Goal: Information Seeking & Learning: Learn about a topic

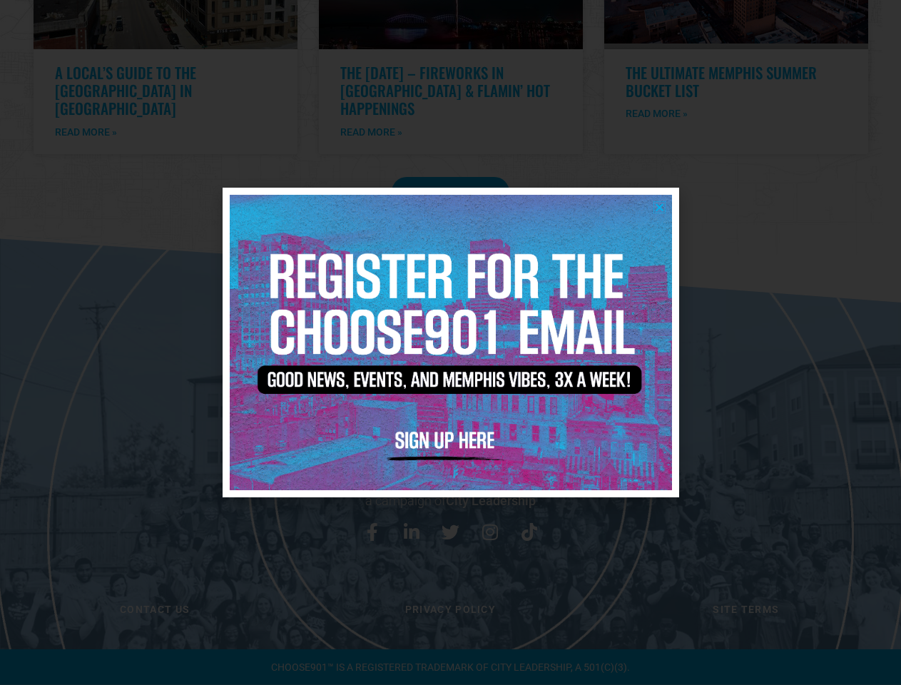
scroll to position [2908, 0]
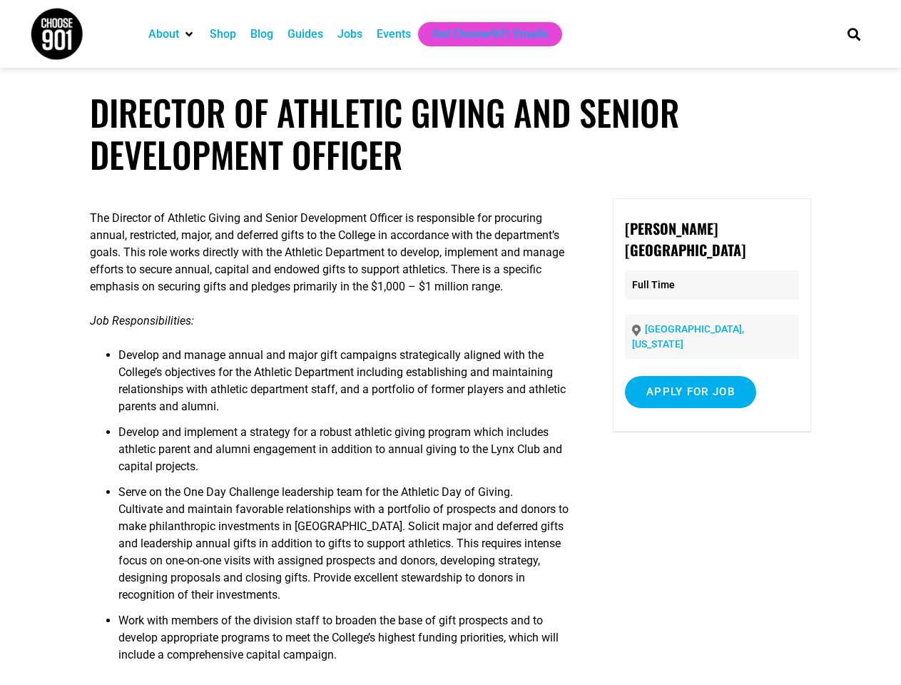
click at [854, 34] on icon "Search" at bounding box center [854, 34] width 24 height 24
